Goal: Transaction & Acquisition: Purchase product/service

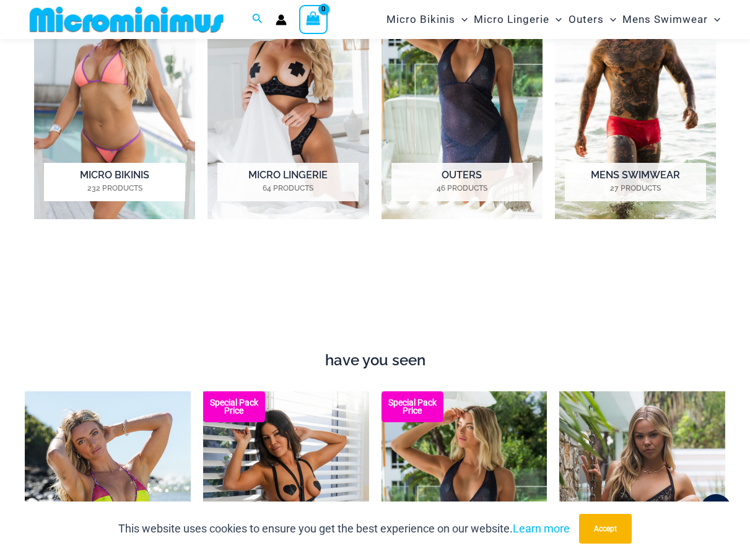
scroll to position [794, 0]
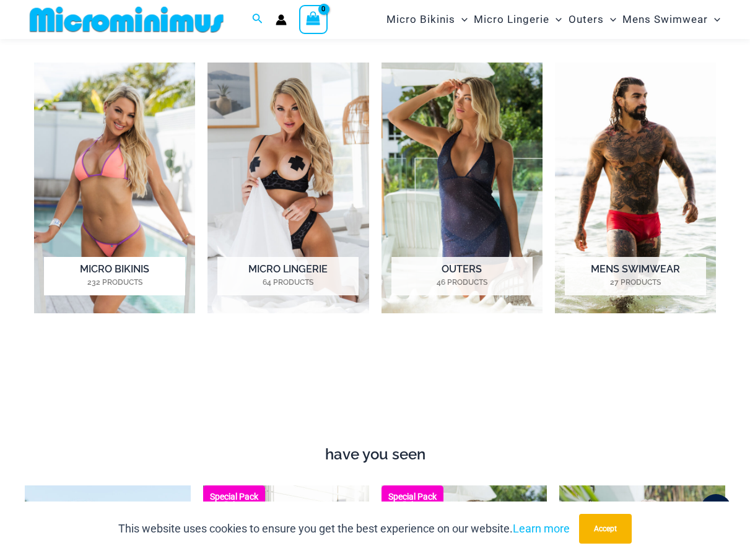
click at [110, 267] on h2 "Micro Bikinis 232 Products" at bounding box center [114, 276] width 141 height 38
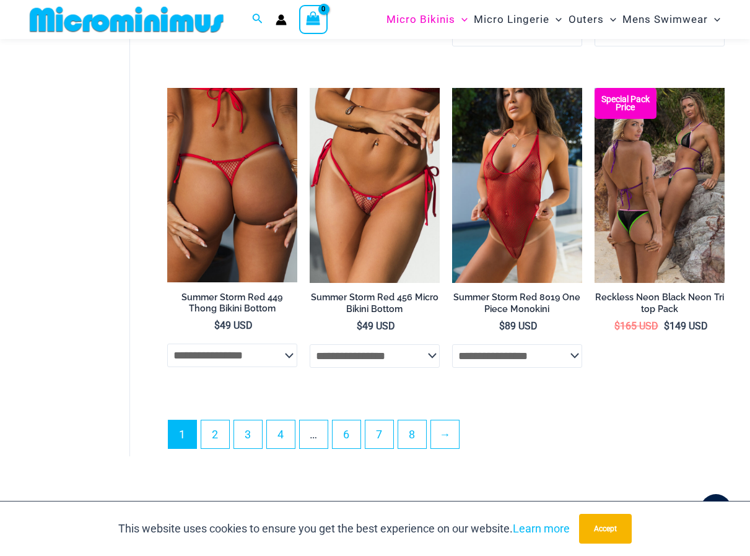
scroll to position [2588, 0]
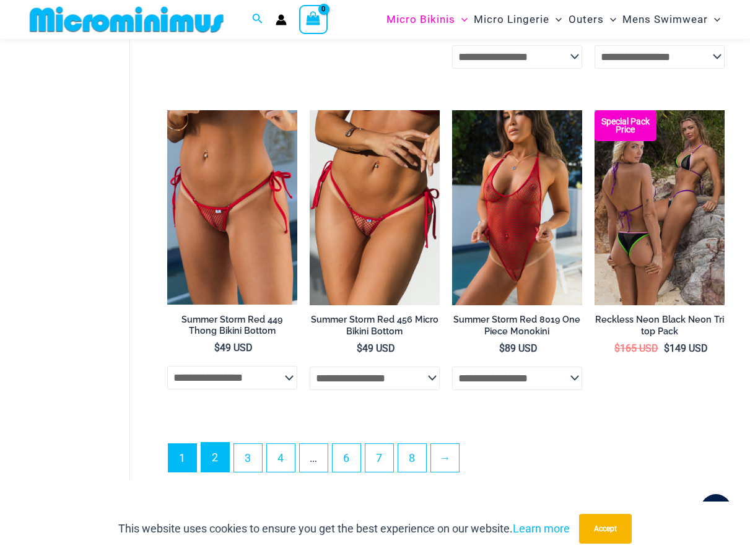
click at [219, 456] on link "2" at bounding box center [215, 457] width 28 height 29
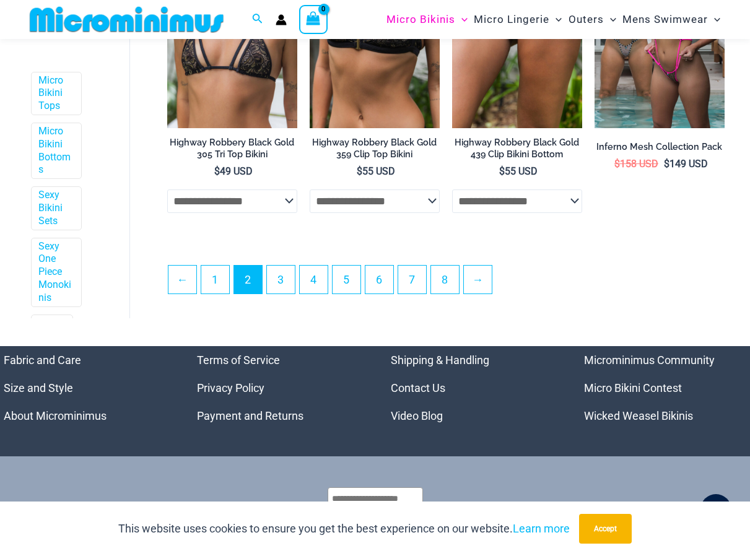
scroll to position [2465, 0]
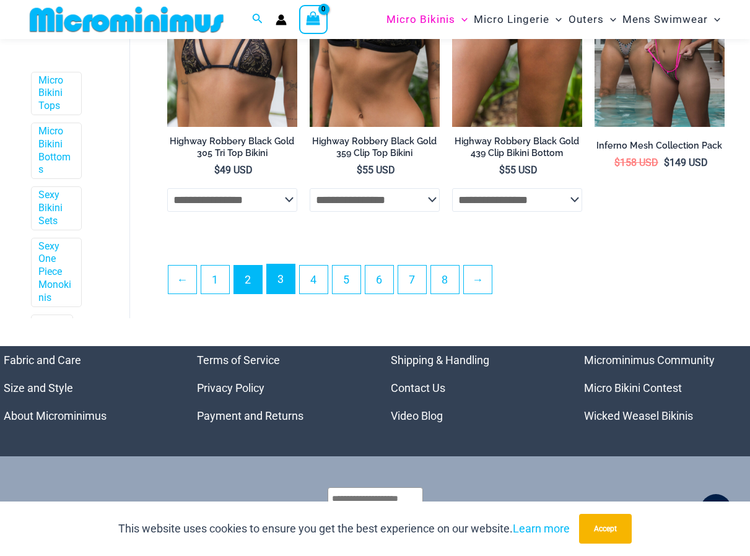
click at [279, 284] on link "3" at bounding box center [281, 278] width 28 height 29
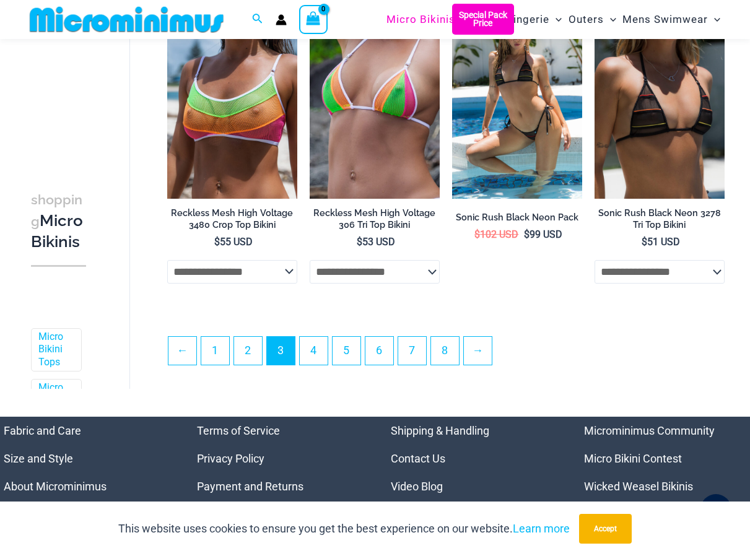
scroll to position [2404, 0]
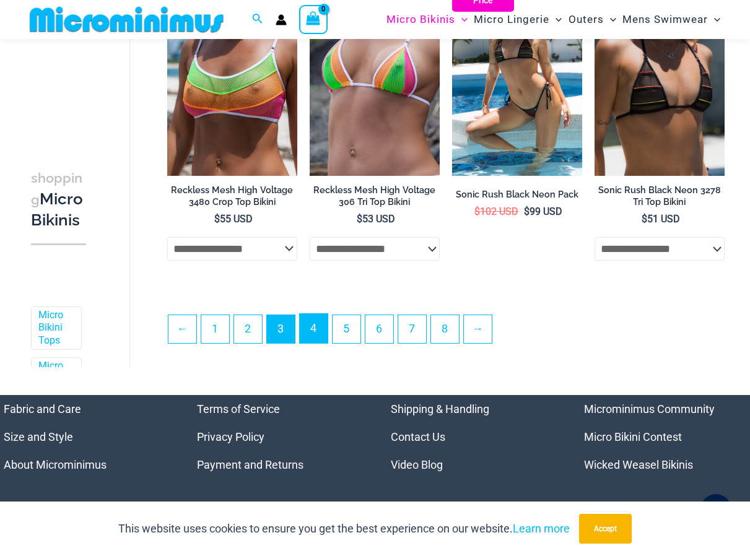
click at [306, 337] on link "4" at bounding box center [314, 328] width 28 height 29
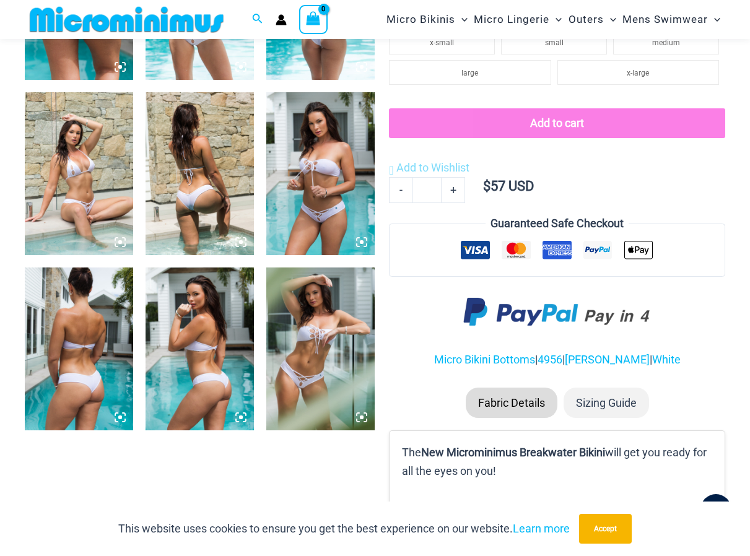
scroll to position [607, 0]
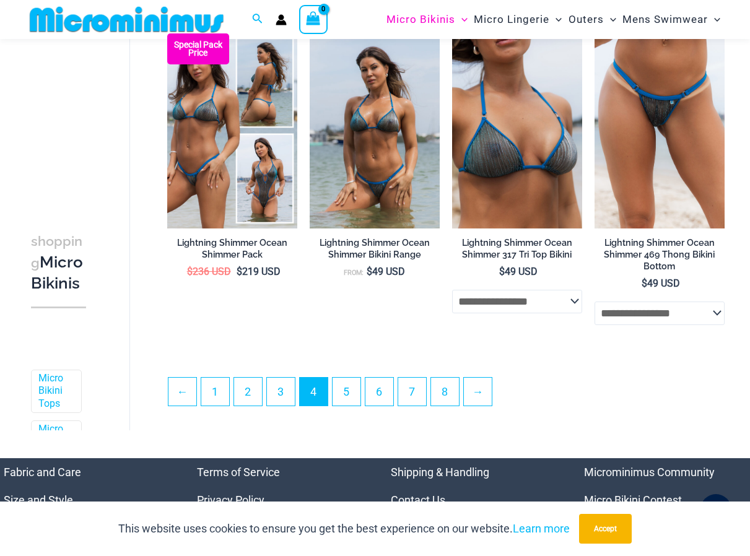
scroll to position [2465, 0]
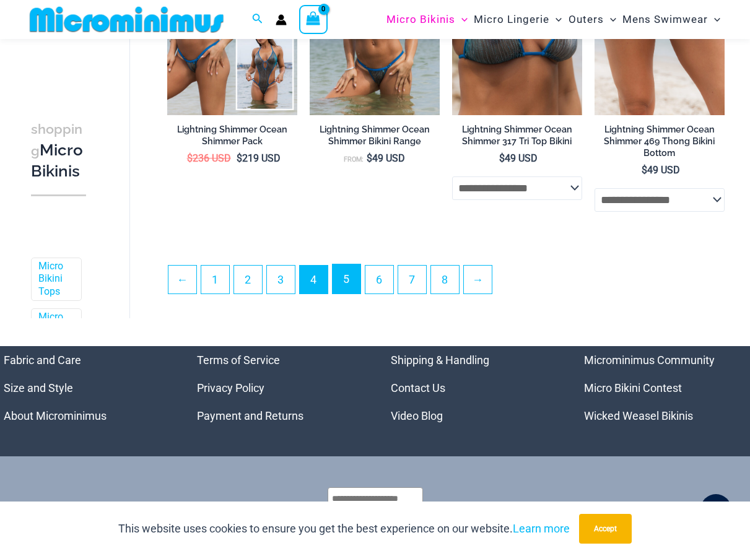
click at [343, 287] on link "5" at bounding box center [346, 278] width 28 height 29
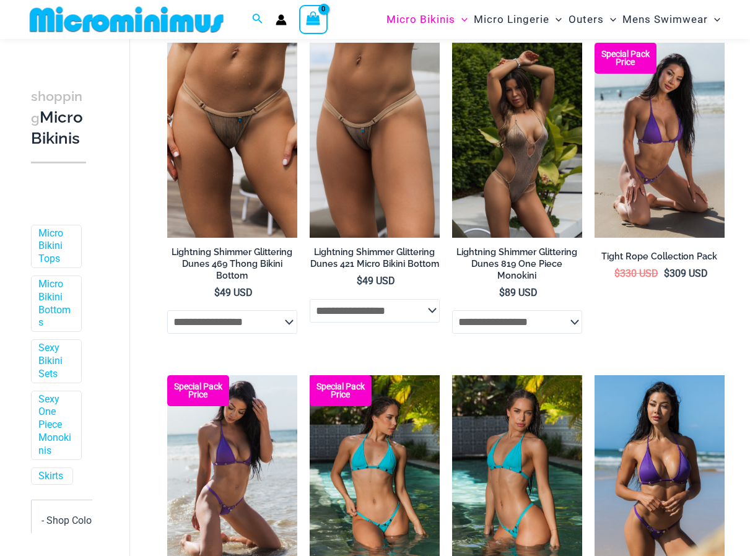
scroll to position [771, 0]
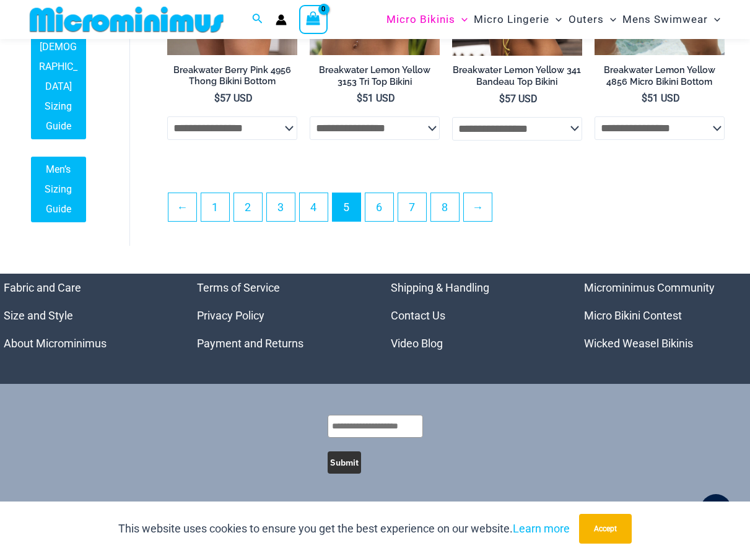
scroll to position [5012, 0]
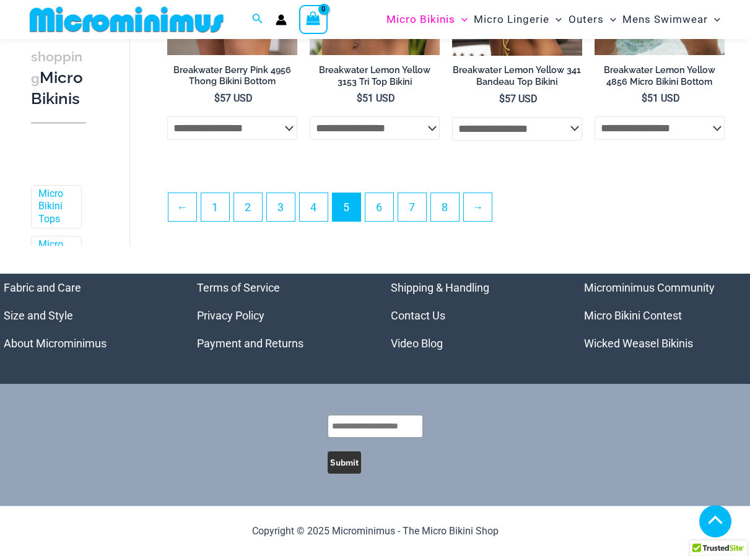
scroll to position [2496, 0]
